Goal: Task Accomplishment & Management: Use online tool/utility

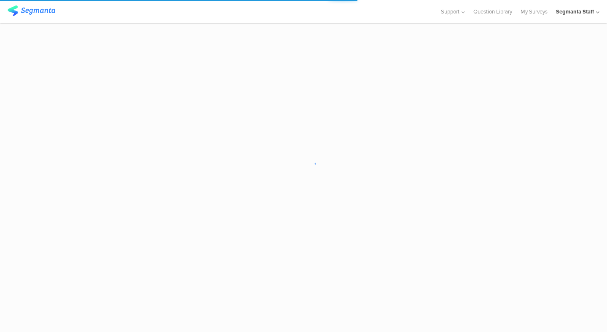
click at [580, 11] on div "Segmanta Staff" at bounding box center [575, 12] width 38 height 8
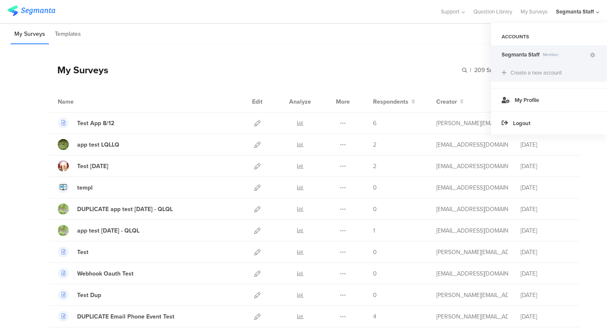
click at [524, 77] on div "Create a new account" at bounding box center [549, 73] width 116 height 18
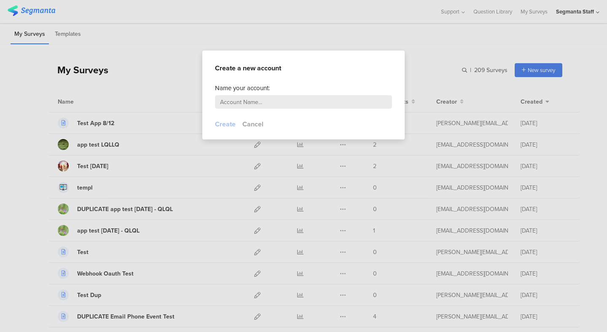
click at [292, 105] on input "text" at bounding box center [303, 101] width 177 height 13
type input "F"
type input "S"
type input "New Account"
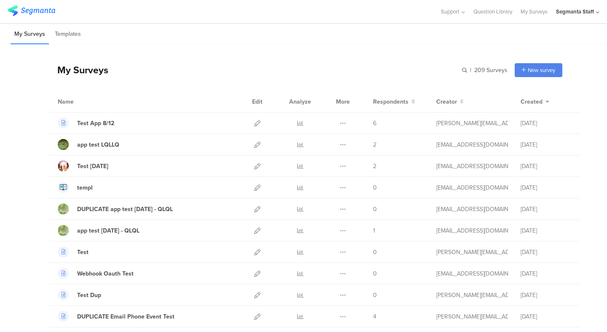
click at [580, 16] on div "Segmanta Staff" at bounding box center [577, 11] width 43 height 23
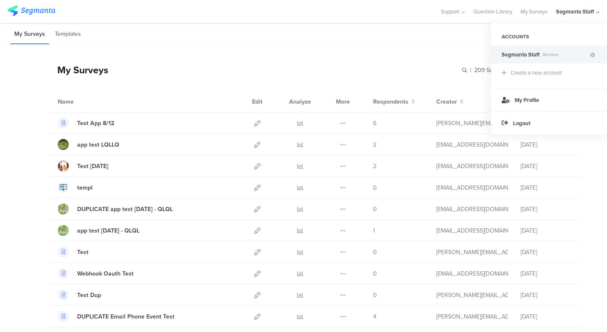
click at [577, 17] on div "Segmanta Staff" at bounding box center [577, 11] width 43 height 23
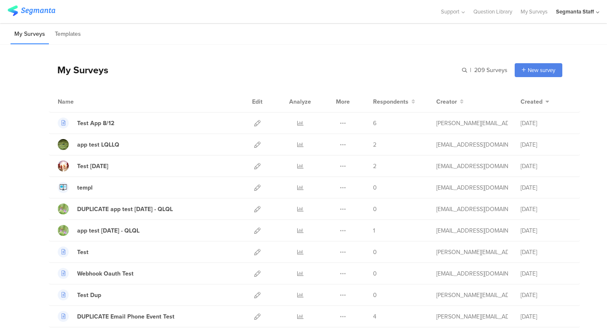
click at [577, 17] on div "Segmanta Staff" at bounding box center [577, 11] width 43 height 23
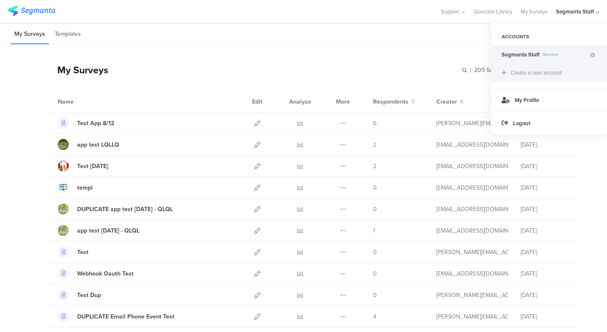
click at [529, 74] on div "Create a new account" at bounding box center [536, 73] width 51 height 8
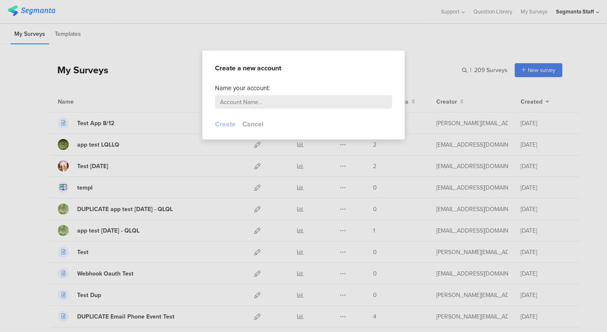
click at [271, 107] on input "text" at bounding box center [303, 101] width 177 height 13
type input "New Account"
click at [229, 126] on button "Create" at bounding box center [225, 124] width 21 height 10
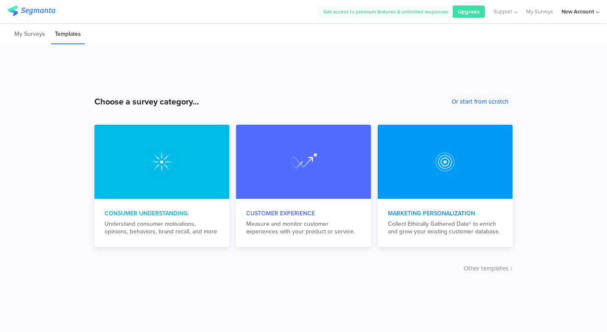
click at [479, 103] on button "Or start from scratch" at bounding box center [480, 101] width 57 height 9
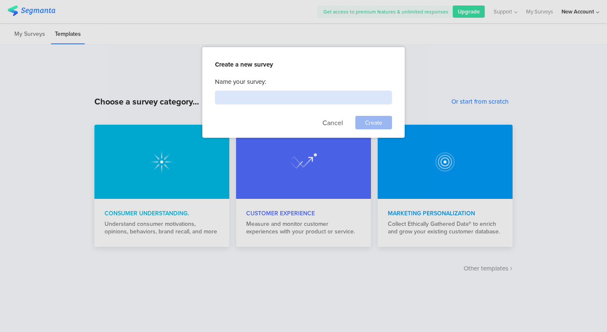
click at [253, 98] on input at bounding box center [303, 98] width 177 height 14
type input "Test Survey Response Limit"
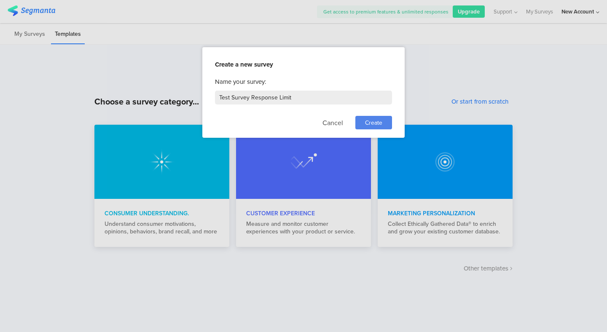
click at [365, 124] on span "Create" at bounding box center [373, 123] width 17 height 9
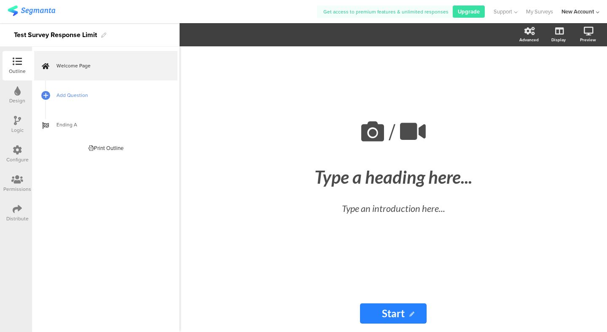
click at [73, 91] on link "Add Question" at bounding box center [105, 96] width 143 height 30
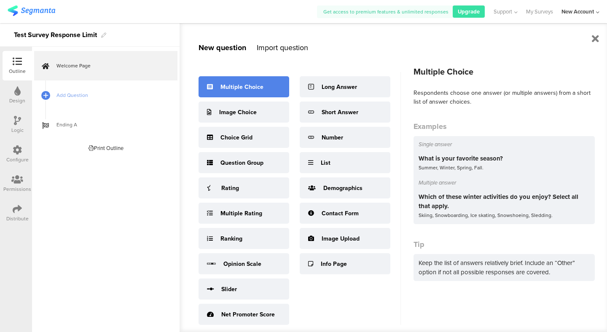
click at [263, 92] on div "Multiple Choice" at bounding box center [244, 86] width 91 height 21
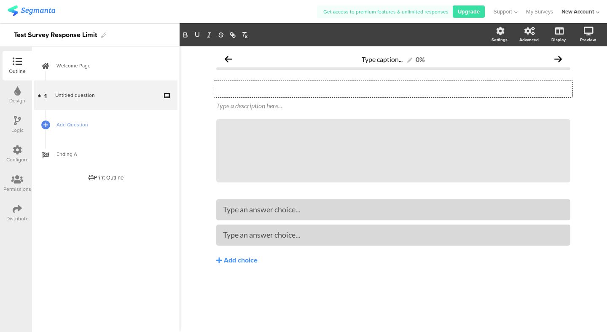
click at [342, 97] on div "Type your question here..." at bounding box center [393, 89] width 359 height 17
click at [289, 203] on div at bounding box center [393, 210] width 341 height 14
click at [269, 302] on div "Type caption... 0% One One Type a description here... /" at bounding box center [393, 175] width 371 height 259
click at [41, 12] on img at bounding box center [32, 10] width 48 height 11
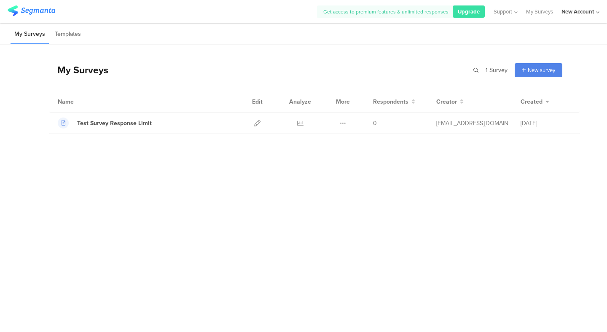
click at [215, 77] on div "My Surveys | 1 Survey New survey Start from scratch Choose from templates" at bounding box center [306, 70] width 514 height 34
click at [298, 121] on icon at bounding box center [300, 123] width 6 height 6
click at [331, 57] on div "My Surveys | 1 Survey New survey Start from scratch Choose from templates" at bounding box center [306, 70] width 514 height 34
click at [345, 124] on icon at bounding box center [343, 123] width 6 height 6
click at [334, 142] on button "Duplicate" at bounding box center [326, 144] width 46 height 15
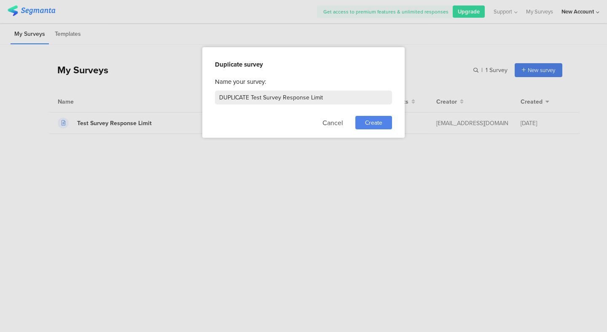
click at [367, 124] on span "Create" at bounding box center [373, 123] width 17 height 9
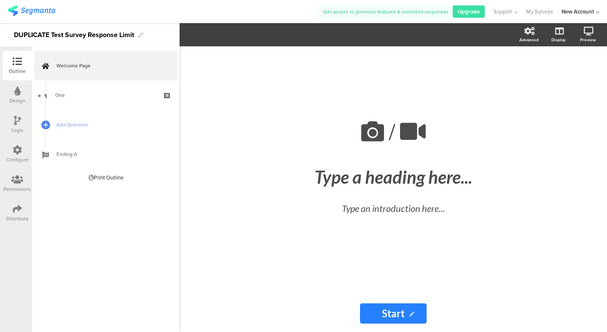
click at [201, 5] on div at bounding box center [163, 12] width 310 height 14
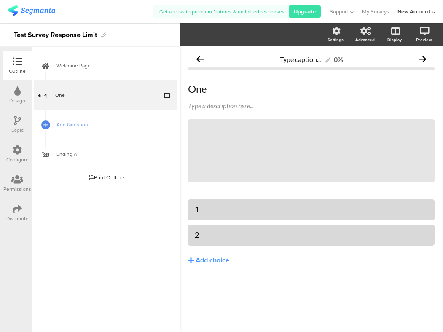
click at [17, 216] on div "Distribute" at bounding box center [17, 219] width 22 height 8
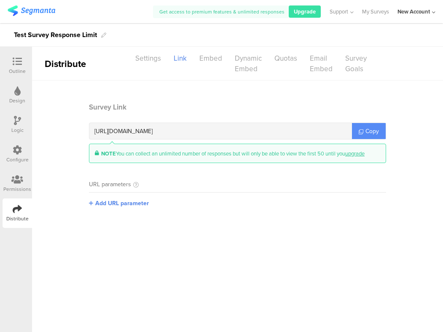
click at [369, 126] on link "Copy" at bounding box center [369, 131] width 34 height 16
